Goal: Task Accomplishment & Management: Manage account settings

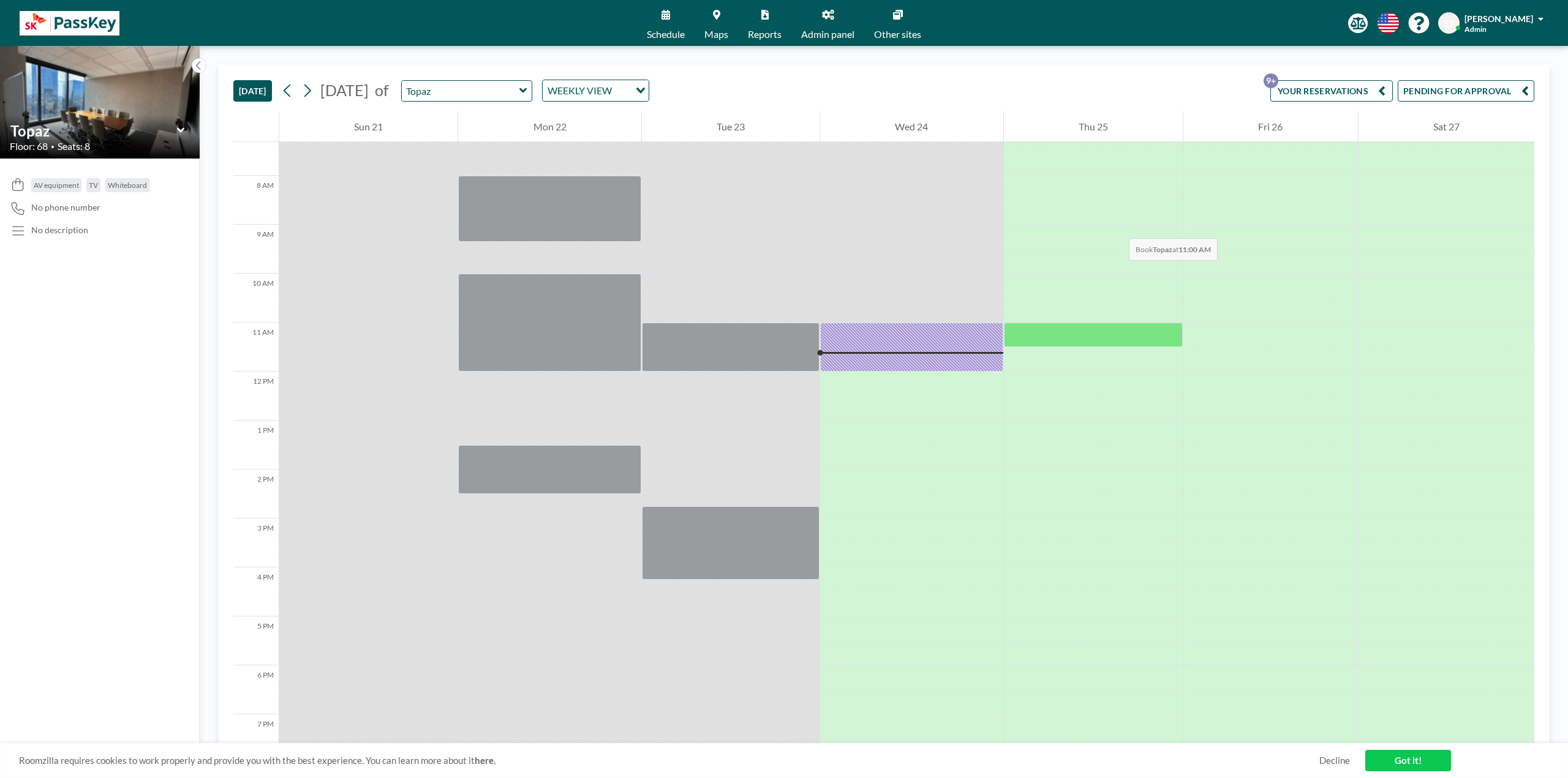
scroll to position [294, 0]
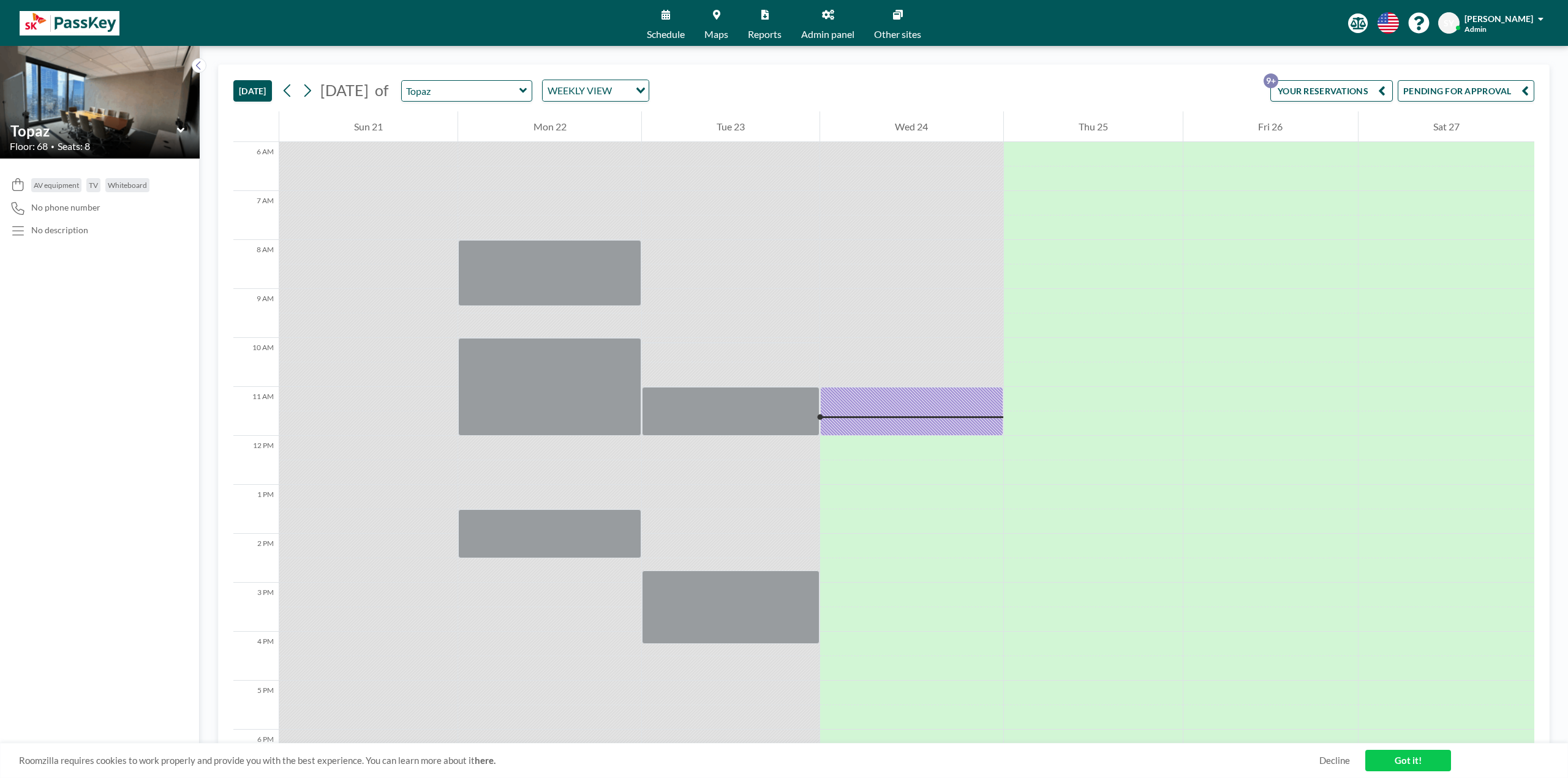
click at [1308, 89] on button "YOUR RESERVATIONS 9+" at bounding box center [1331, 90] width 122 height 22
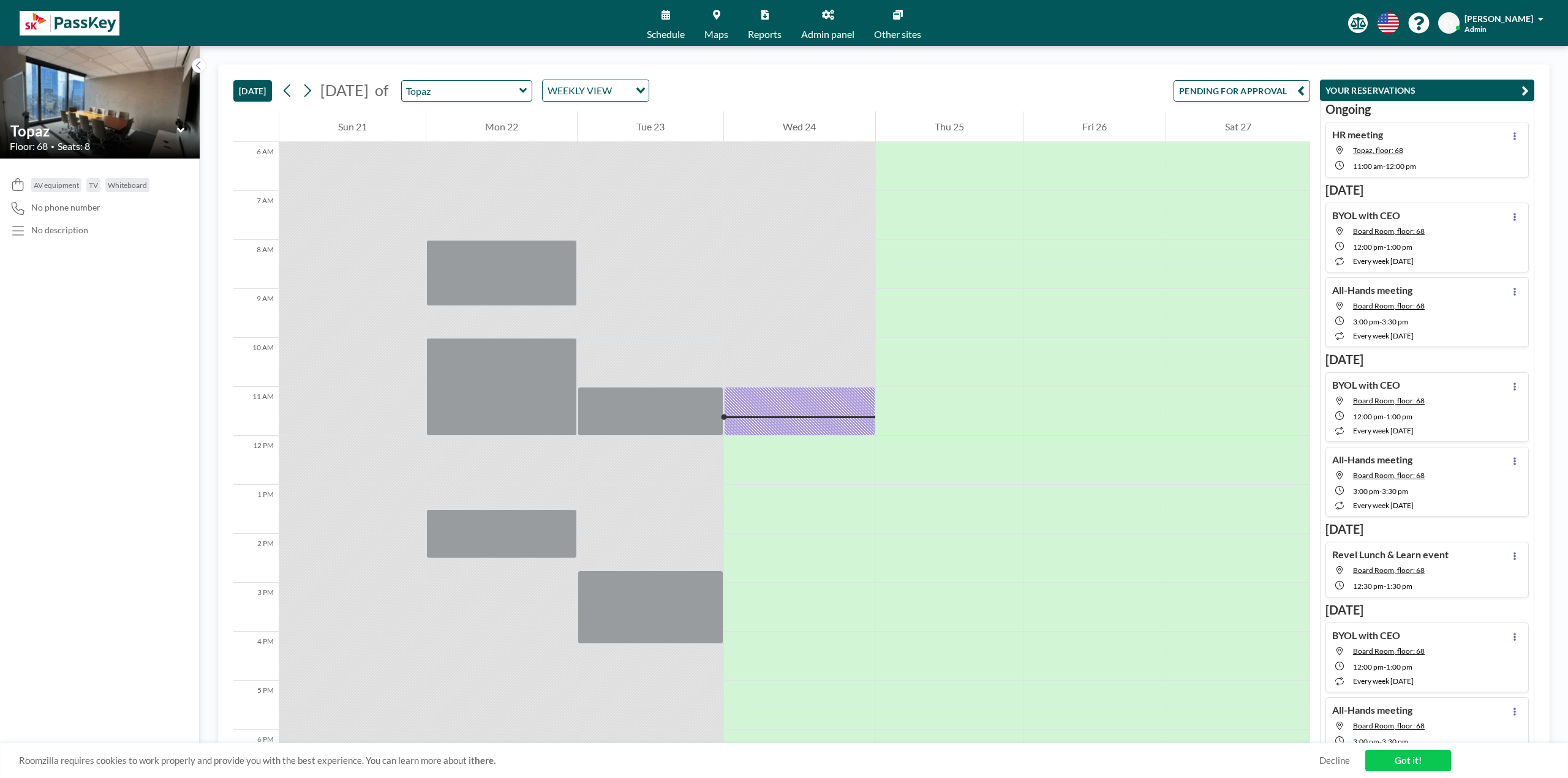
click at [1223, 97] on button "PENDING FOR APPROVAL" at bounding box center [1242, 90] width 137 height 22
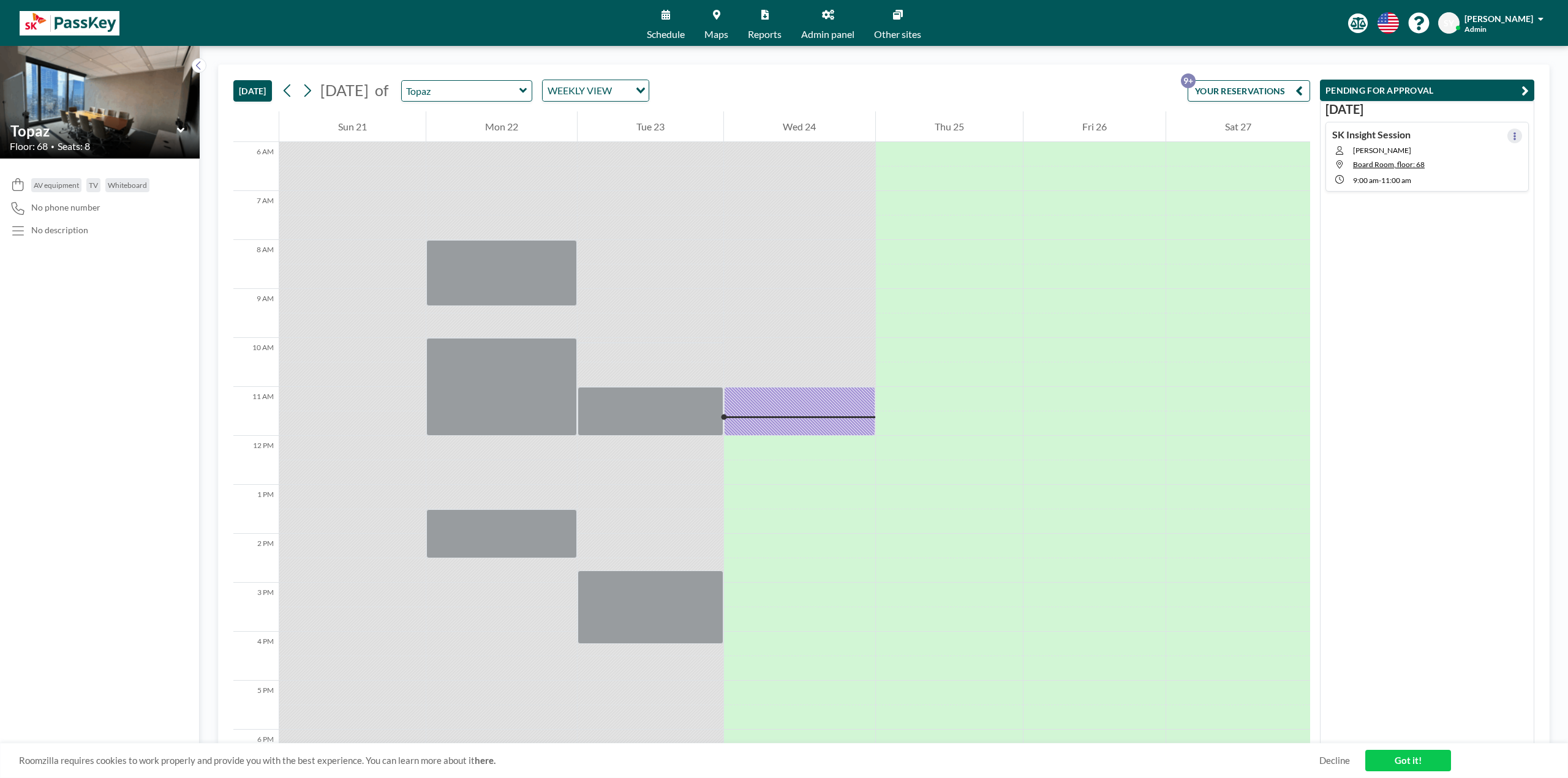
click at [1513, 138] on icon at bounding box center [1514, 136] width 2 height 8
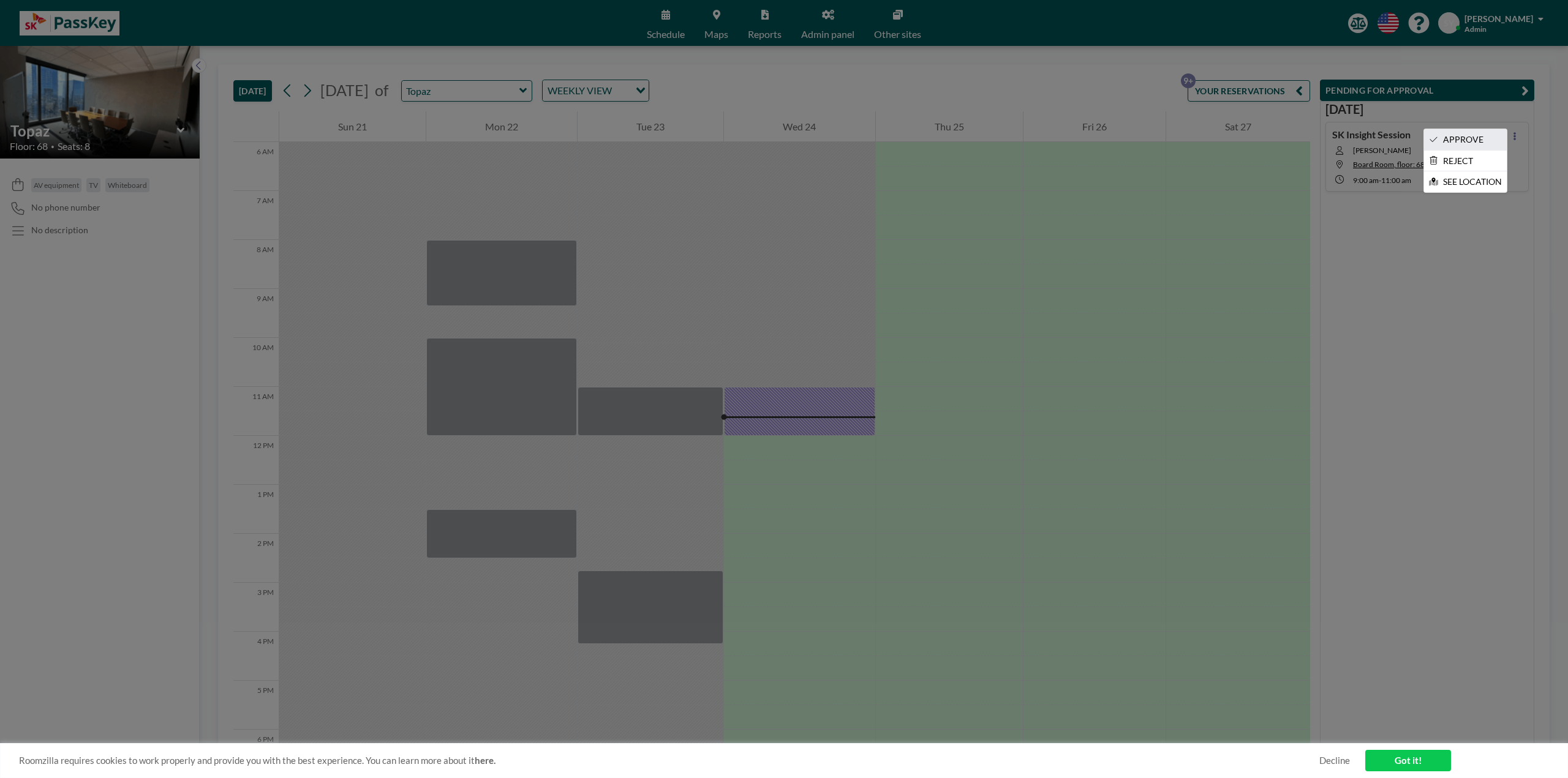
click at [1471, 142] on li "APPROVE" at bounding box center [1465, 140] width 82 height 21
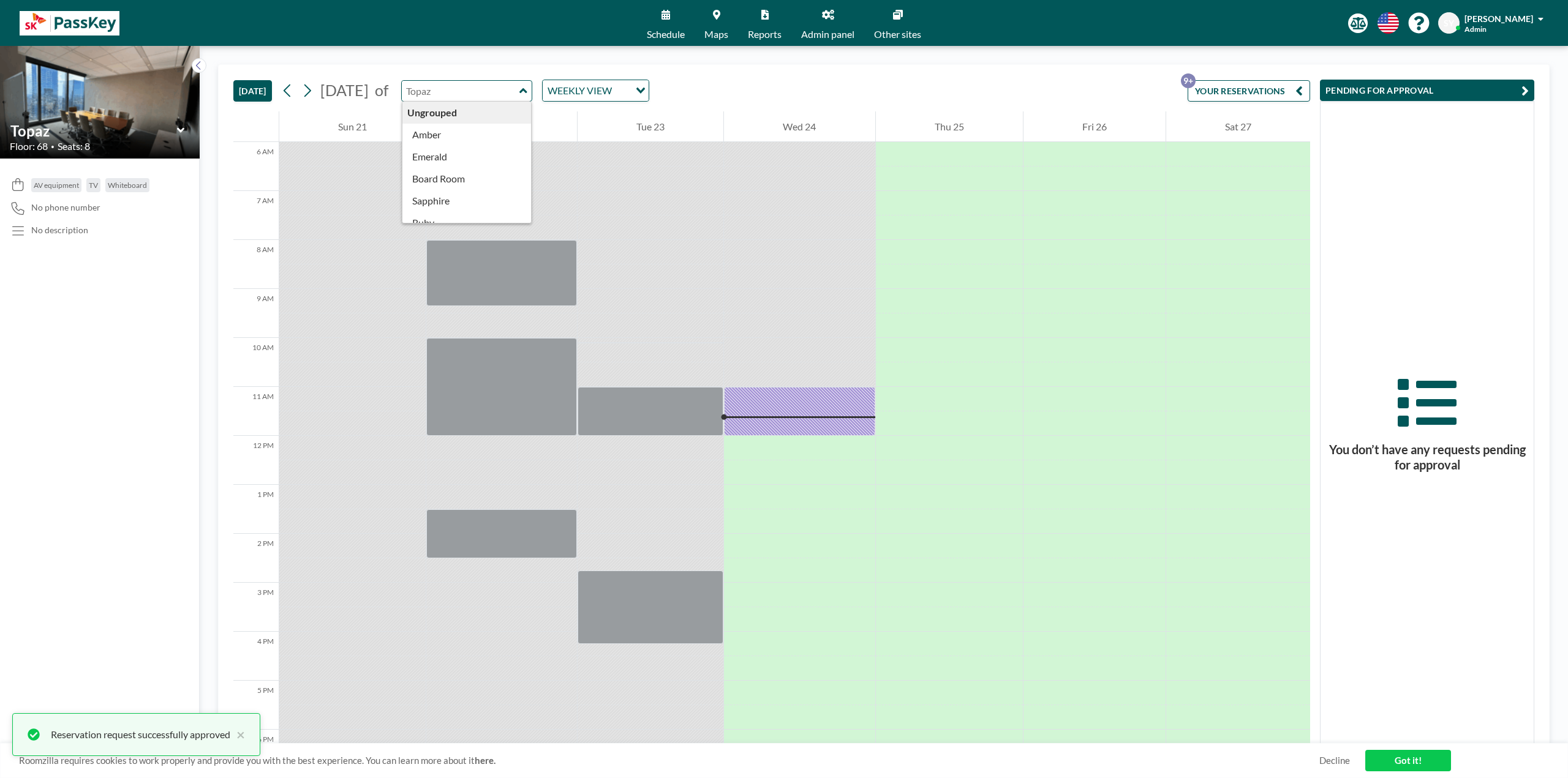
click at [519, 85] on input "text" at bounding box center [460, 90] width 118 height 20
type input "Board Room"
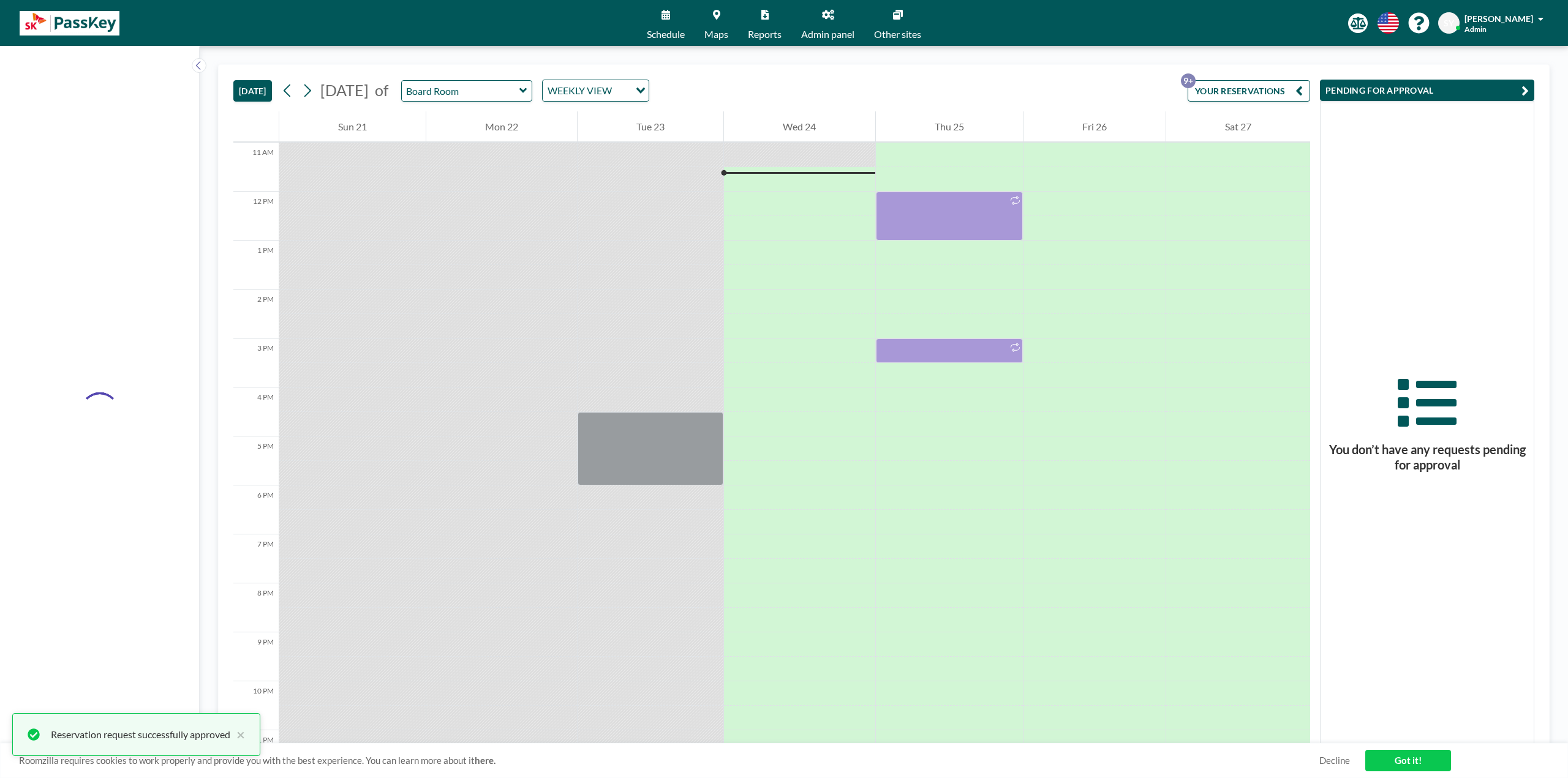
scroll to position [539, 0]
click at [313, 91] on icon at bounding box center [307, 90] width 12 height 18
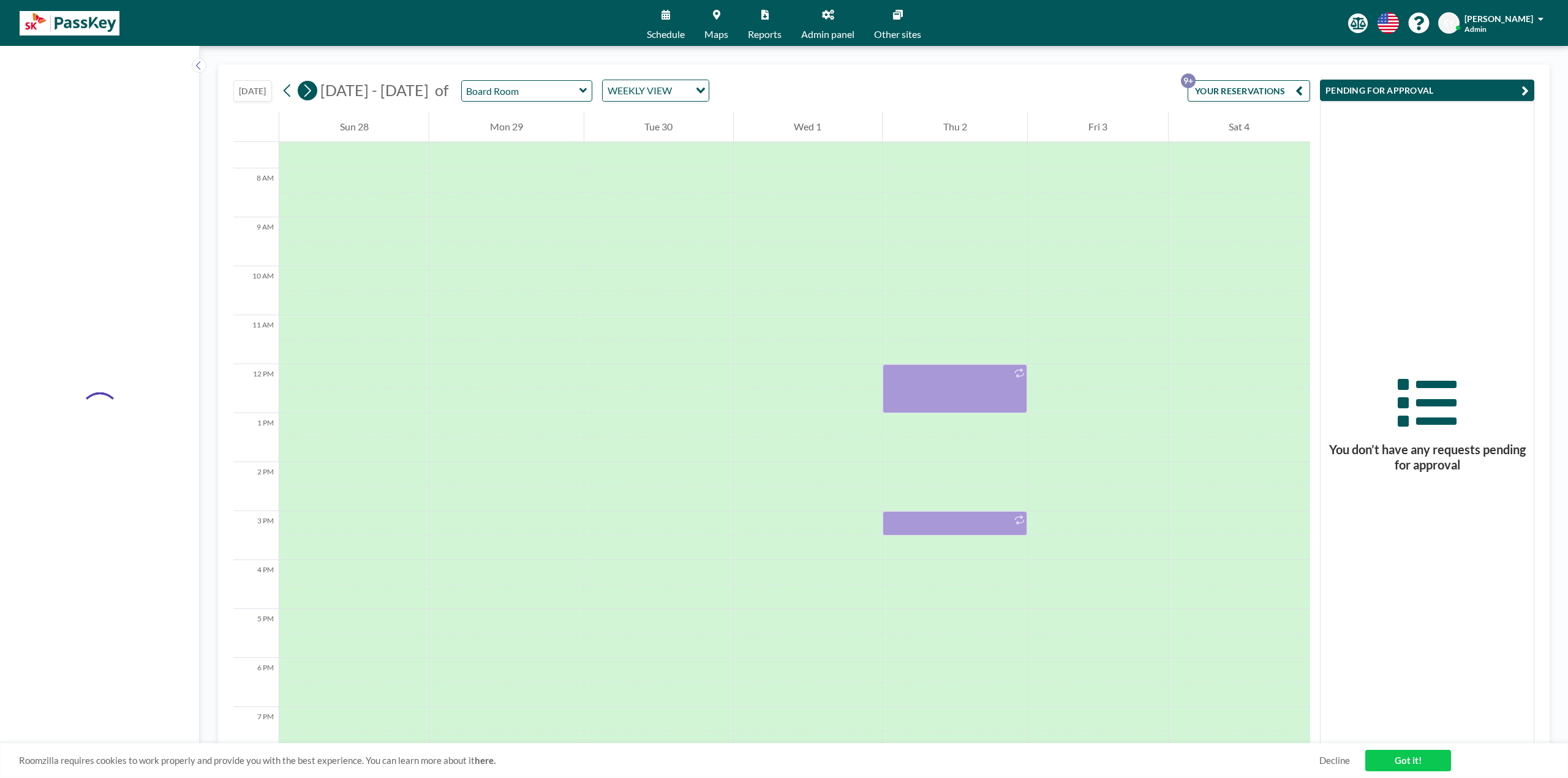
scroll to position [367, 0]
click at [313, 91] on icon at bounding box center [307, 90] width 12 height 18
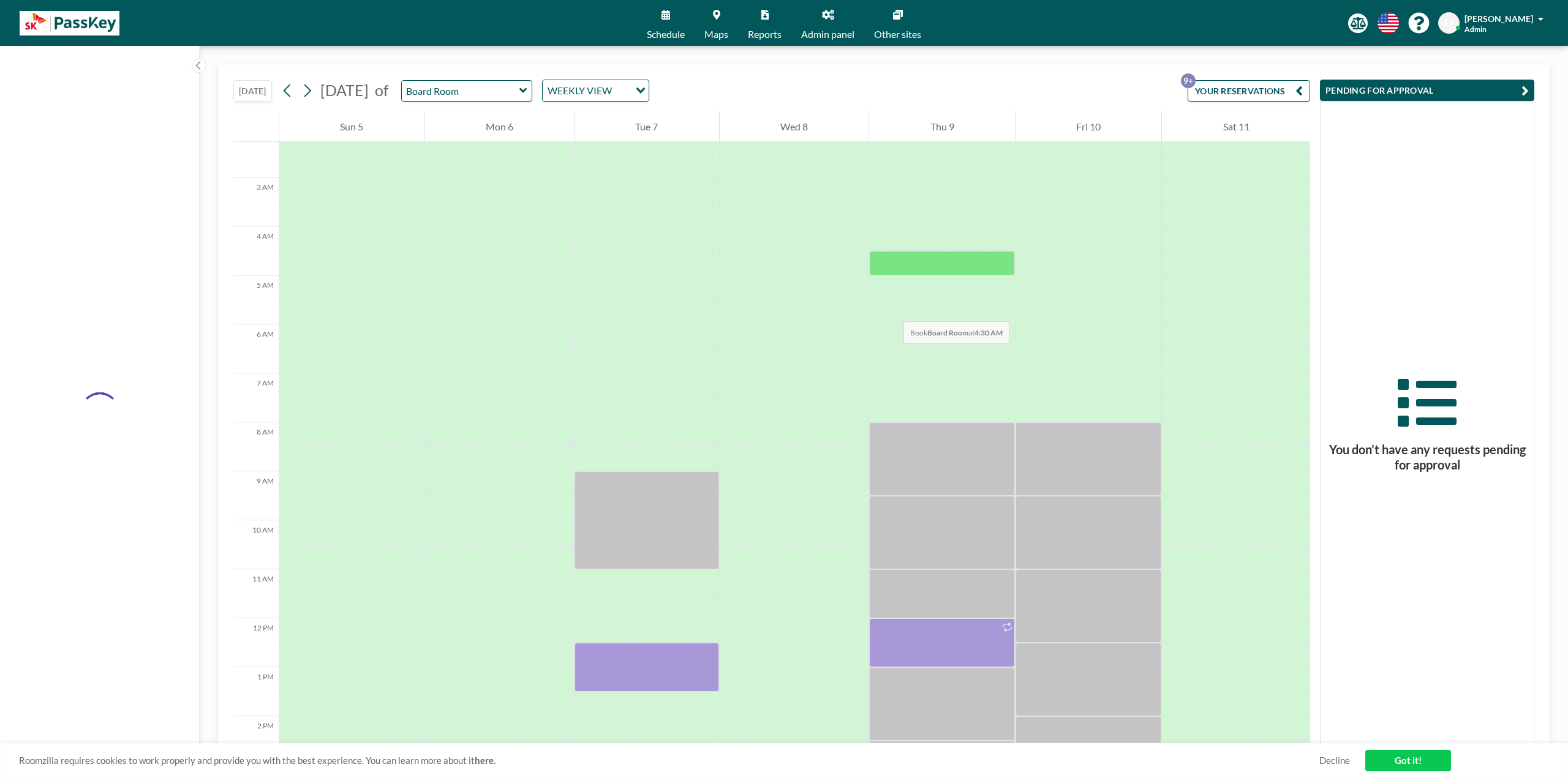
scroll to position [62, 0]
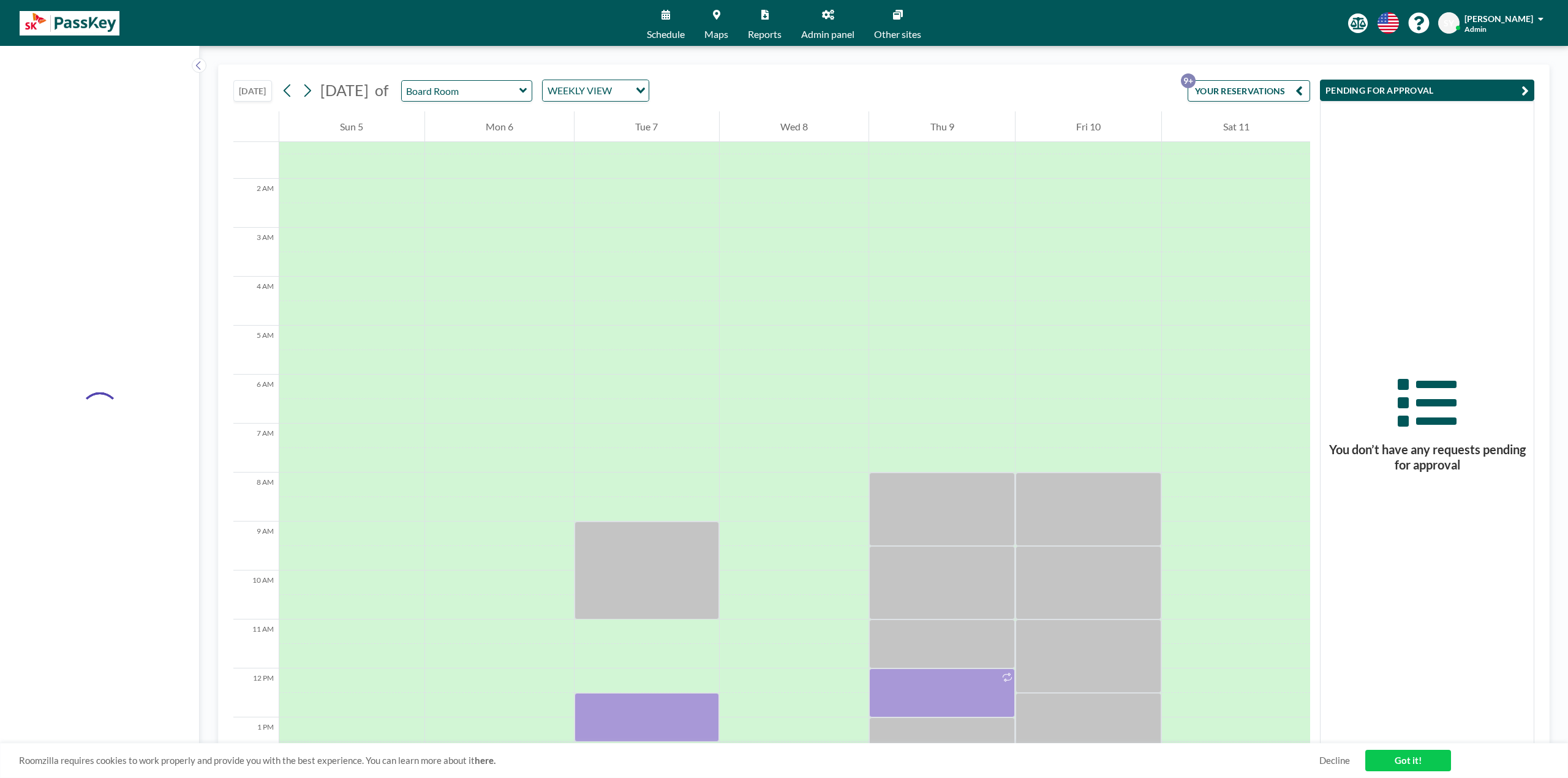
click at [833, 27] on link "Admin panel" at bounding box center [828, 23] width 73 height 46
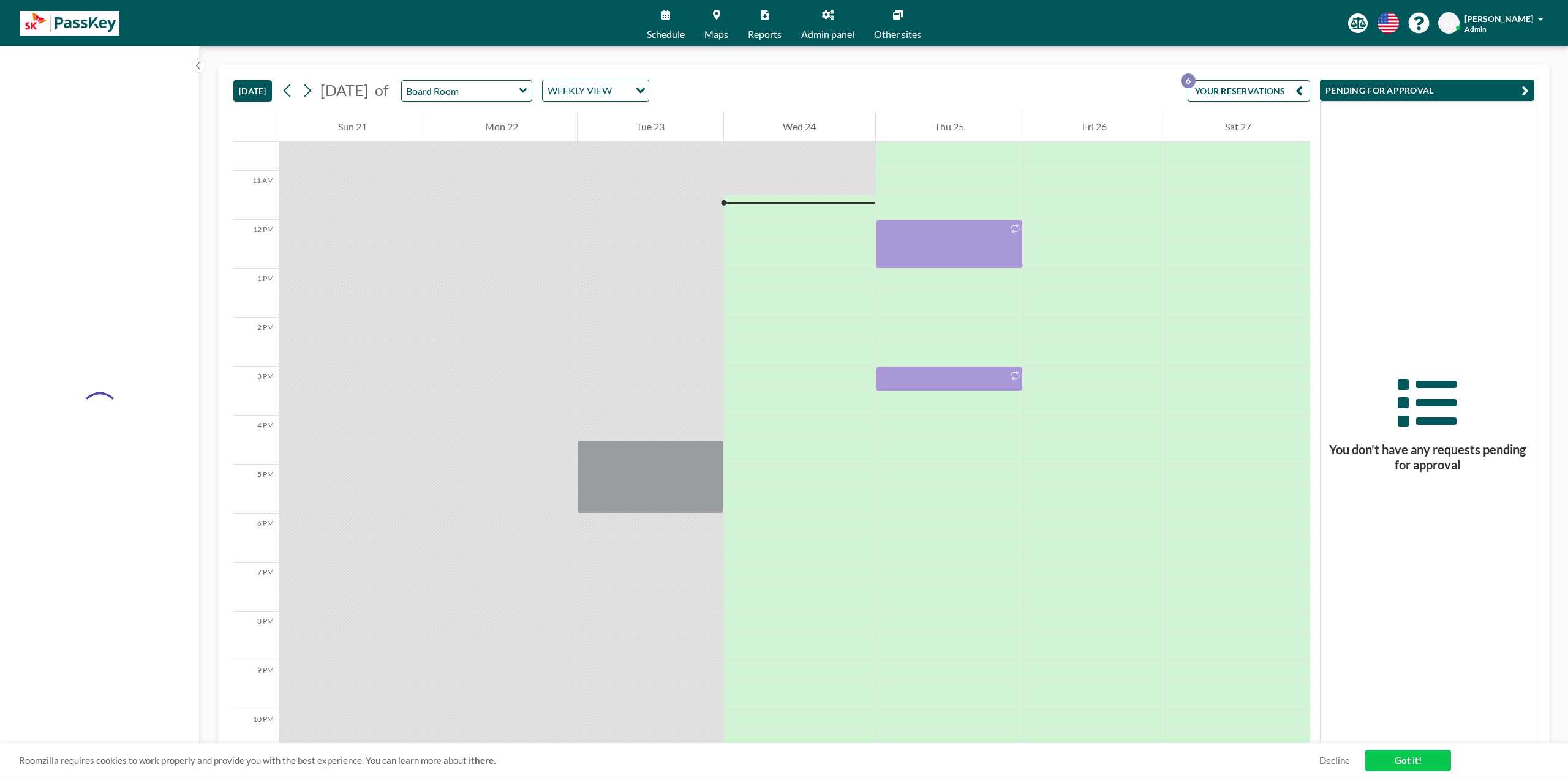
scroll to position [539, 0]
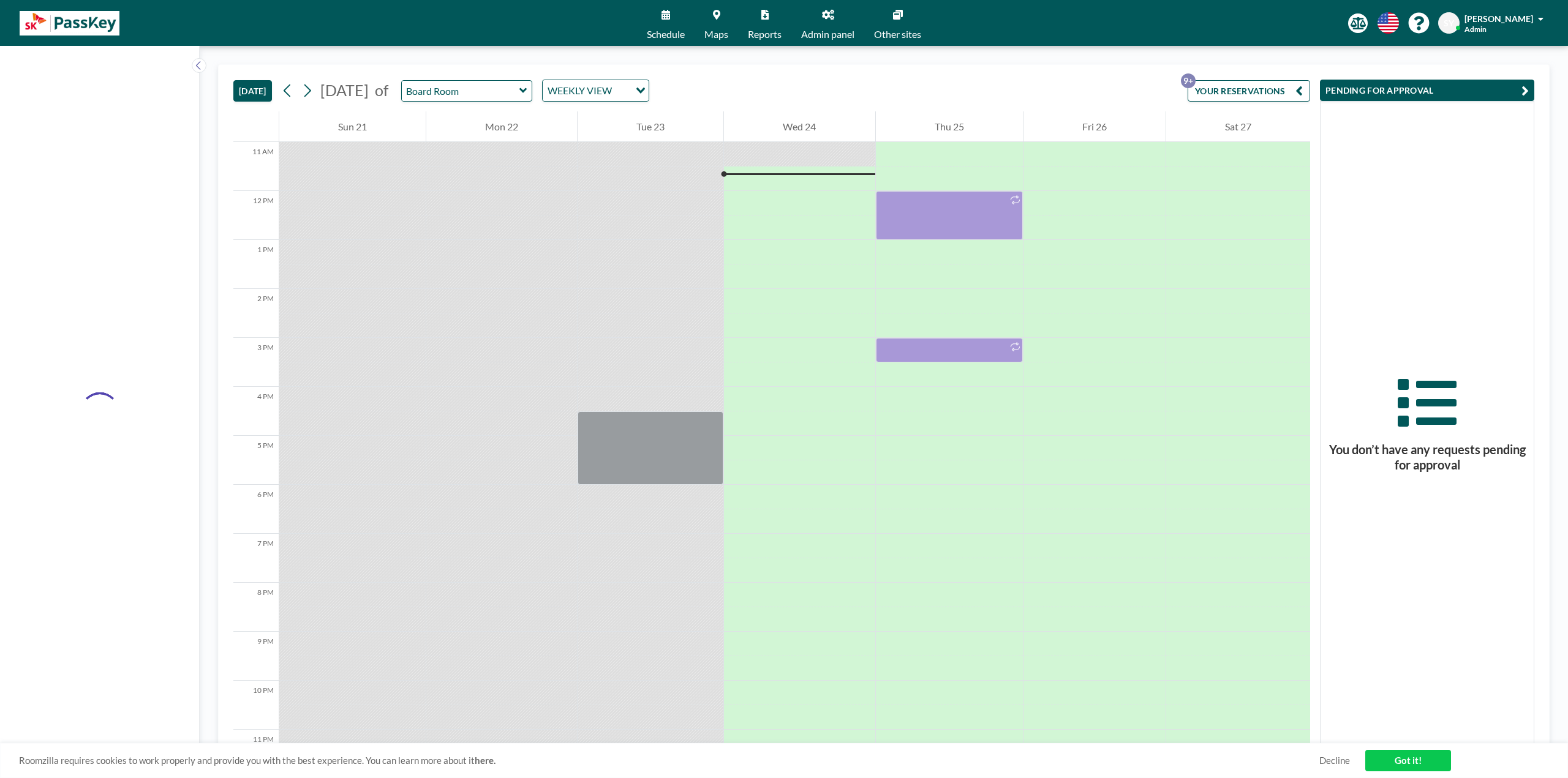
click at [719, 17] on icon at bounding box center [716, 15] width 7 height 10
